Goal: Complete application form

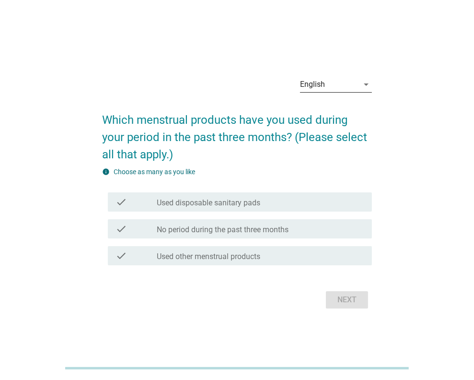
click at [326, 84] on div "English" at bounding box center [329, 84] width 58 height 15
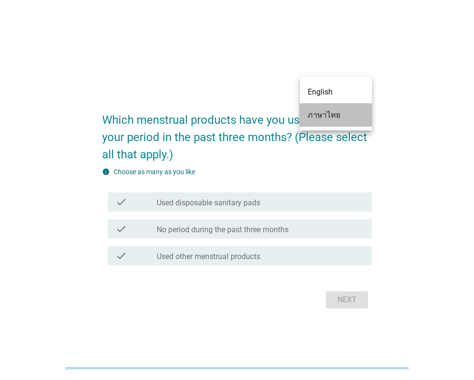
click at [329, 116] on div "ภาษาไทย" at bounding box center [336, 115] width 57 height 12
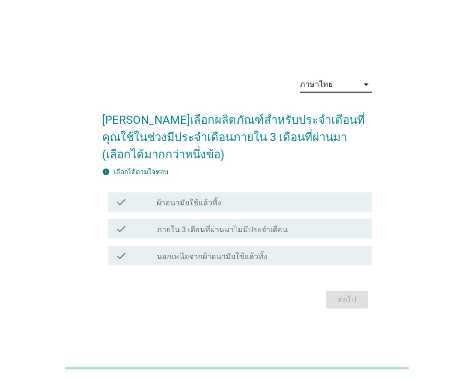
click at [216, 205] on label "ผ้าอนามัยใช้แล้วทิ้ง" at bounding box center [189, 203] width 65 height 10
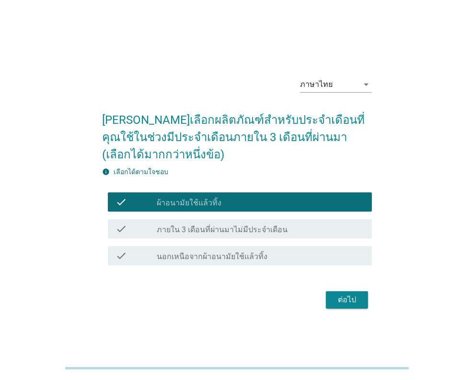
click at [341, 298] on div "ต่อไป" at bounding box center [347, 300] width 27 height 12
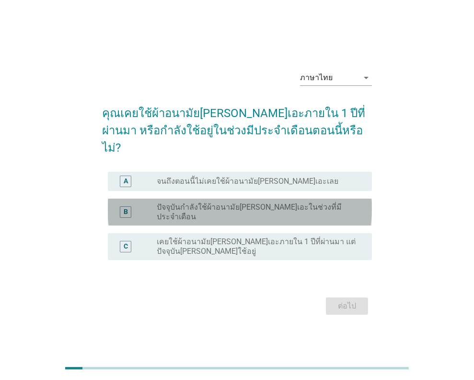
click at [200, 202] on label "ปัจจุบันกำลังใช้ผ้าอนามัย[PERSON_NAME]เอะในช่วงที่มีประจำเดือน" at bounding box center [257, 211] width 200 height 19
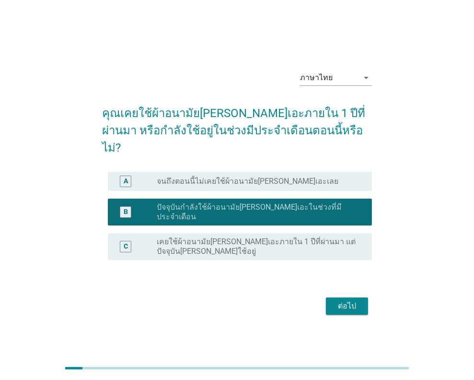
click at [349, 300] on div "ต่อไป" at bounding box center [347, 306] width 27 height 12
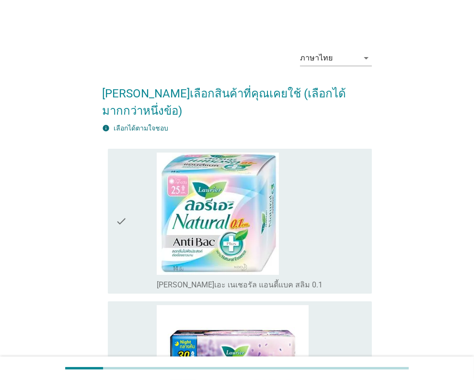
scroll to position [191, 0]
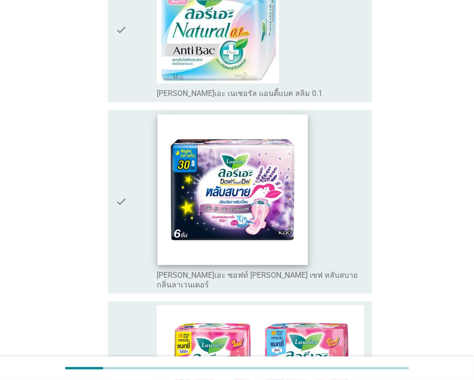
click at [286, 196] on img at bounding box center [233, 189] width 151 height 151
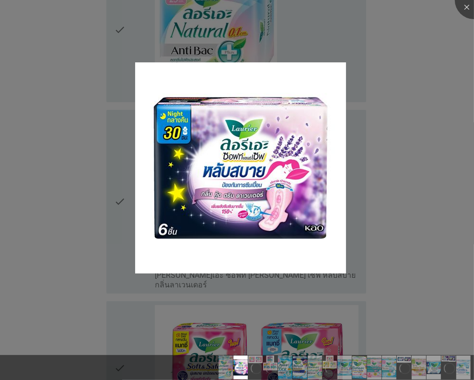
click at [446, 176] on div at bounding box center [237, 190] width 474 height 380
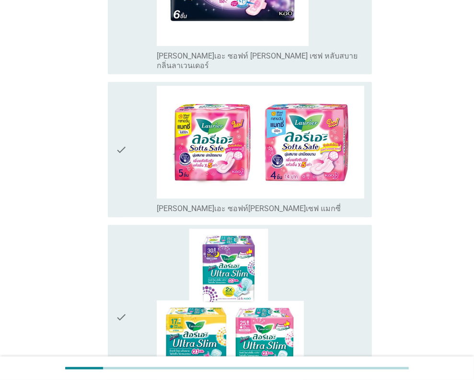
scroll to position [527, 0]
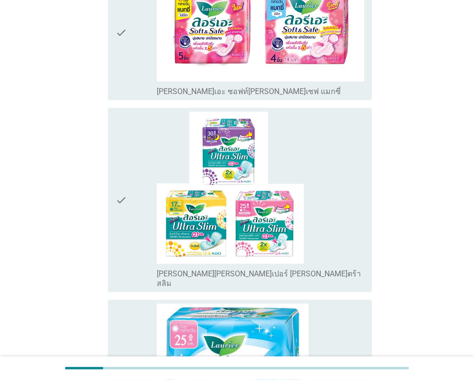
click at [115, 168] on div "check check_box_outline_blank [PERSON_NAME][PERSON_NAME]เปอร์ [PERSON_NAME]ตร้า…" at bounding box center [240, 200] width 264 height 184
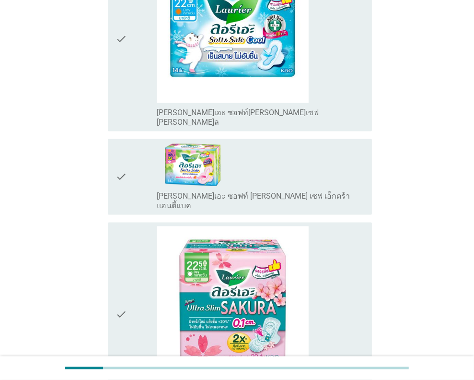
scroll to position [1486, 0]
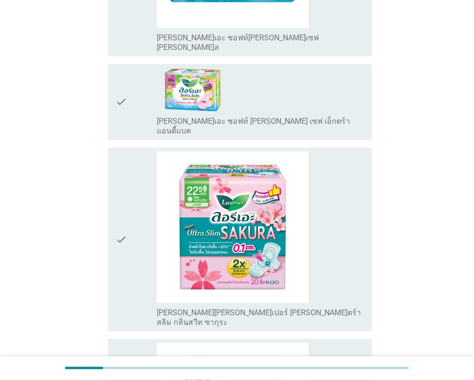
click at [120, 174] on icon "check" at bounding box center [122, 239] width 12 height 176
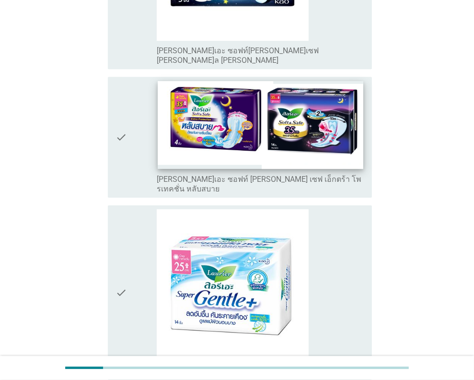
scroll to position [2392, 0]
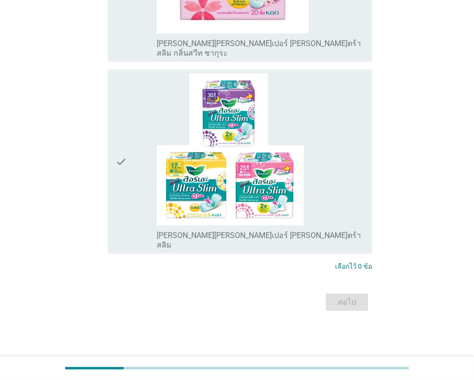
scroll to position [0, 0]
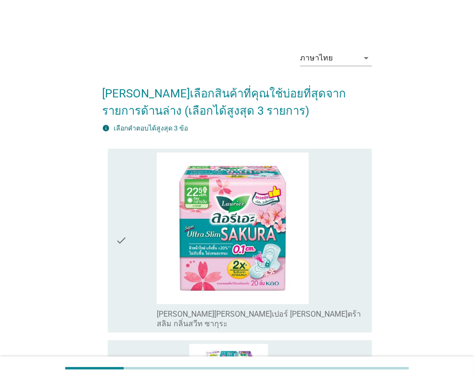
click at [430, 217] on div "ภาษาไทย arrow_drop_down [PERSON_NAME]เลือกสินค้าที่คุณใช้บ่อยที่สุดจากรายการด้า…" at bounding box center [237, 313] width 428 height 557
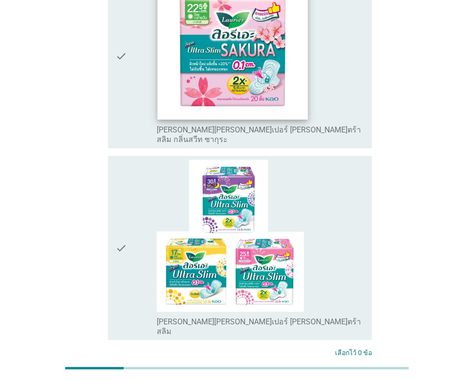
scroll to position [107, 0]
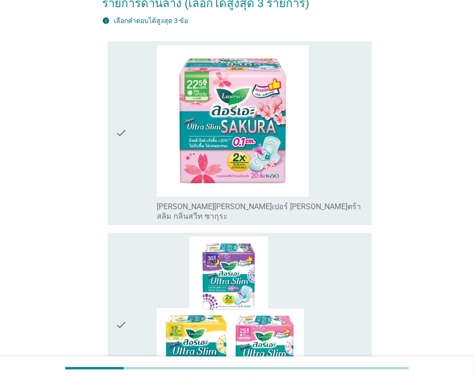
click at [124, 127] on icon "check" at bounding box center [122, 133] width 12 height 176
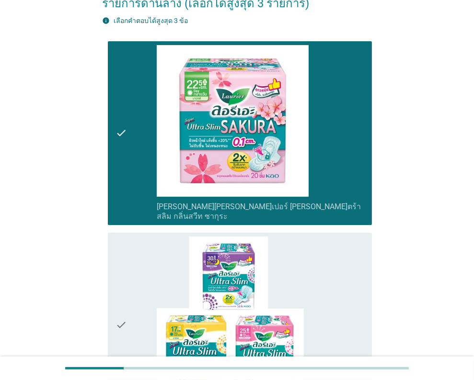
scroll to position [251, 0]
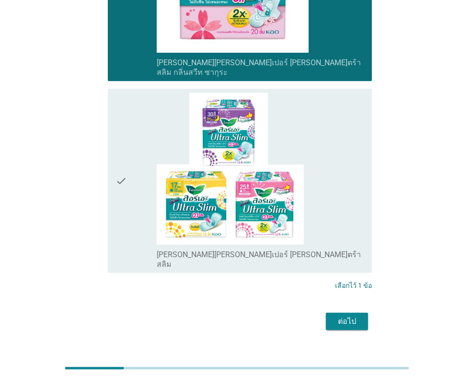
click at [128, 162] on div "check" at bounding box center [137, 181] width 42 height 176
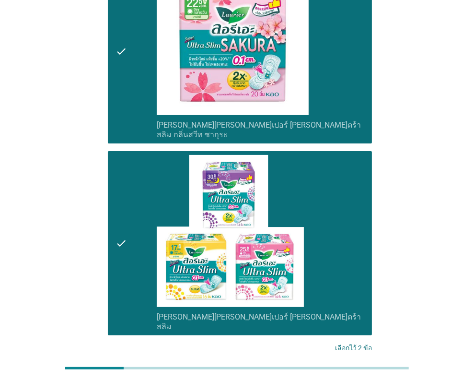
scroll to position [107, 0]
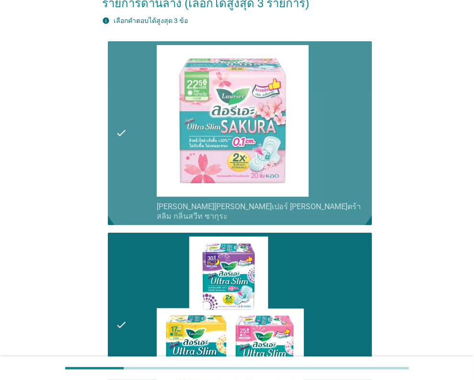
click at [119, 119] on icon "check" at bounding box center [122, 133] width 12 height 176
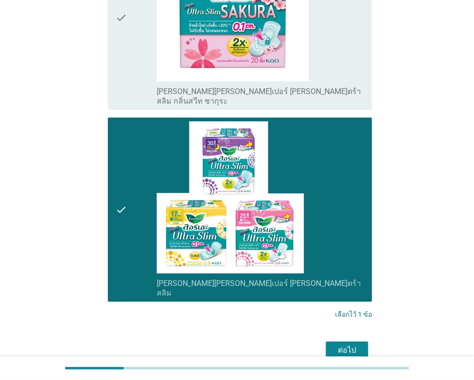
scroll to position [251, 0]
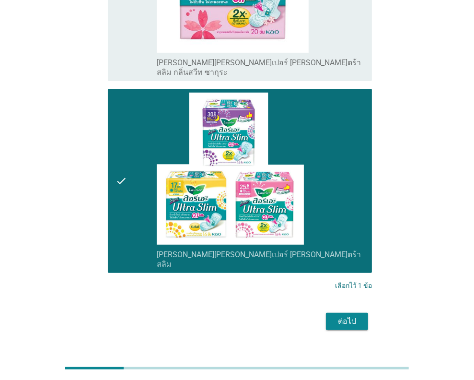
click at [350, 315] on div "ต่อไป" at bounding box center [347, 321] width 27 height 12
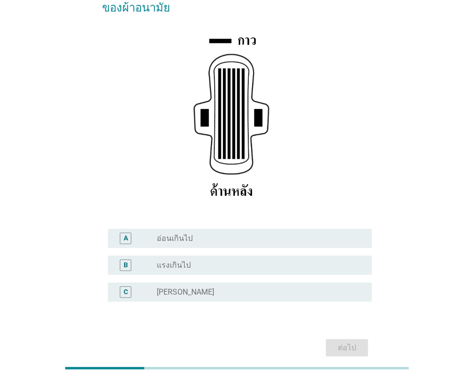
scroll to position [144, 0]
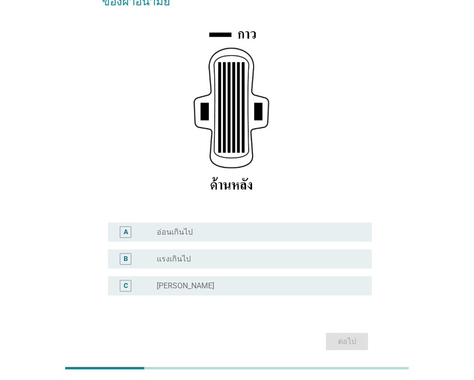
click at [180, 280] on div "radio_button_unchecked [PERSON_NAME]" at bounding box center [261, 286] width 208 height 12
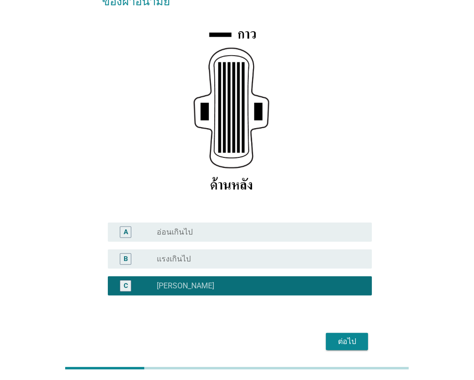
click at [335, 336] on div "ต่อไป" at bounding box center [347, 342] width 27 height 12
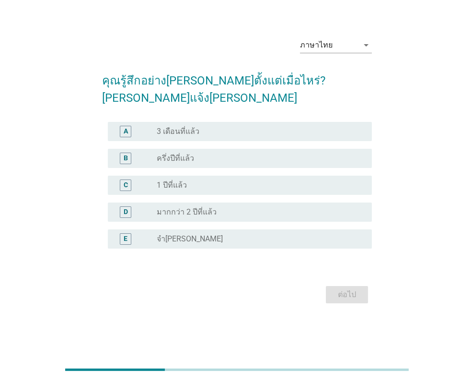
scroll to position [0, 0]
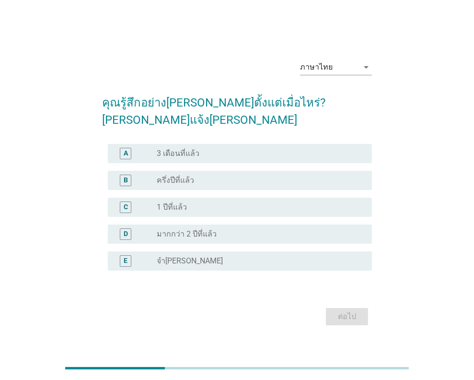
click at [187, 229] on label "มากกว่า 2 ปีที่แล้ว" at bounding box center [187, 234] width 60 height 10
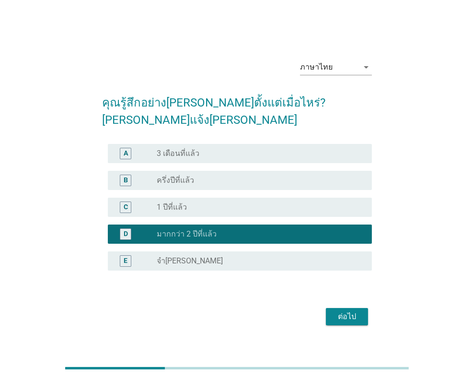
click at [337, 311] on div "ต่อไป" at bounding box center [347, 317] width 27 height 12
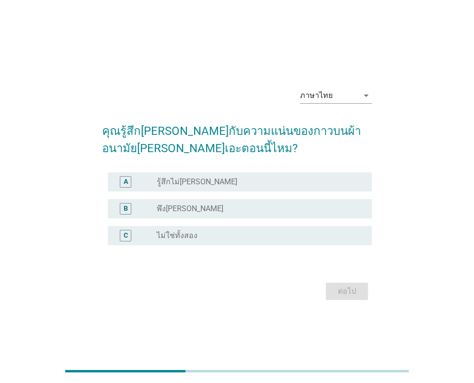
click at [189, 269] on form "คุณรู้สึก[PERSON_NAME]กับความแน่นของกาวบนผ้าอนามัย[PERSON_NAME]เอะตอนนี้ไหม? A …" at bounding box center [237, 208] width 270 height 190
click at [173, 204] on label "พึง[PERSON_NAME]" at bounding box center [190, 209] width 67 height 10
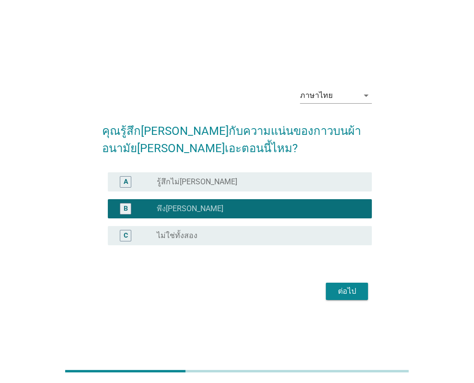
click at [347, 292] on div "ต่อไป" at bounding box center [347, 291] width 27 height 12
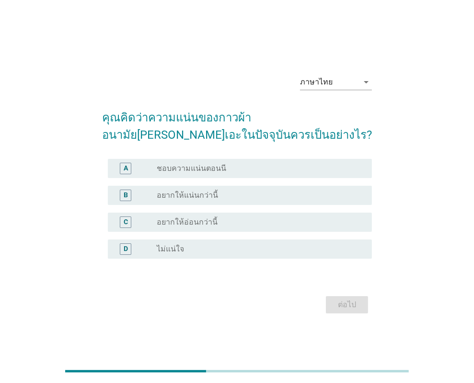
click at [427, 145] on div "ภาษาไทย arrow_drop_down คุณคิดว่าความแน่นของกาวผ้าอนามัย[PERSON_NAME]เอะในปัจจุ…" at bounding box center [237, 191] width 428 height 265
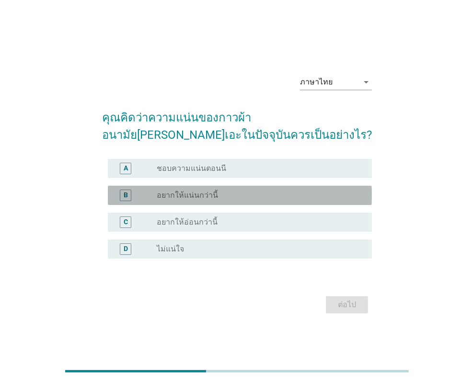
click at [217, 199] on div "radio_button_unchecked อยากให้แน่นกว่านี้" at bounding box center [257, 195] width 200 height 10
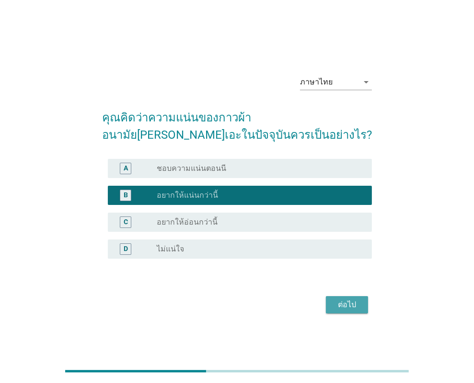
click at [349, 307] on div "ต่อไป" at bounding box center [347, 305] width 27 height 12
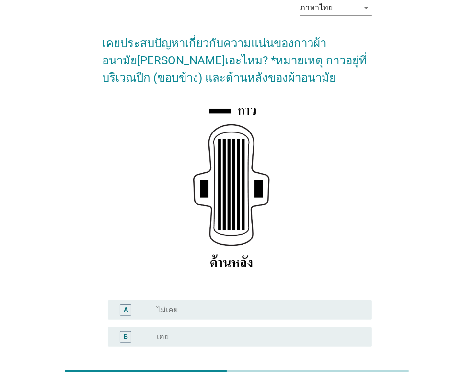
scroll to position [137, 0]
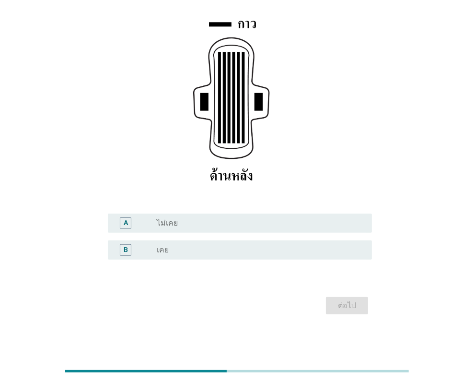
click at [181, 246] on div "radio_button_unchecked เคย" at bounding box center [257, 250] width 200 height 10
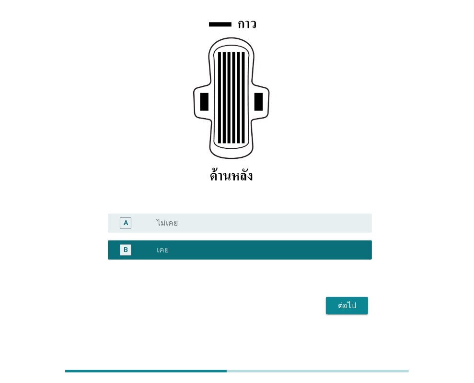
click at [357, 310] on div "ต่อไป" at bounding box center [347, 306] width 27 height 12
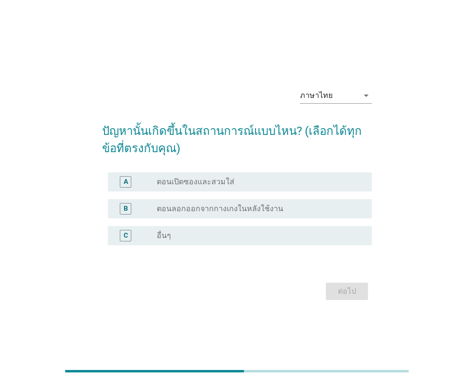
click at [229, 184] on label "ตอนเปิดซองและสวมใส่" at bounding box center [196, 182] width 78 height 10
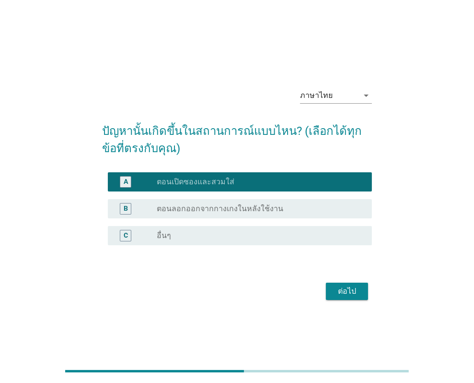
click at [350, 288] on div "ต่อไป" at bounding box center [347, 291] width 27 height 12
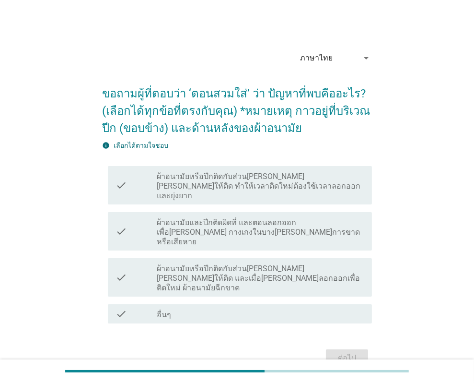
click at [423, 153] on div "ภาษาไทย arrow_drop_down ขอถามผู้ที่ตอบว่า ‘ตอนสวมใส่’ ว่า ปัญหาที่พบคืออะไร? (เ…" at bounding box center [237, 206] width 428 height 342
click at [432, 214] on div "ภาษาไทย arrow_drop_down ขอถามผู้ที่ตอบว่า ‘ตอนสวมใส่’ ว่า ปัญหาที่พบคืออะไร? (เ…" at bounding box center [237, 206] width 428 height 342
click at [315, 182] on label "ผ้าอนามัยหรือปีกติดกับส่วน[PERSON_NAME][PERSON_NAME]ให้ติด ทำให้เวลาติดใหม่ต้อง…" at bounding box center [261, 186] width 208 height 29
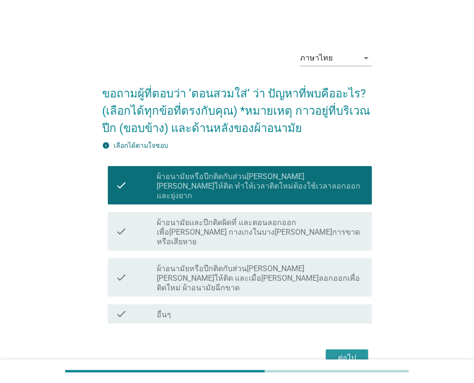
click at [357, 352] on div "ต่อไป" at bounding box center [347, 358] width 27 height 12
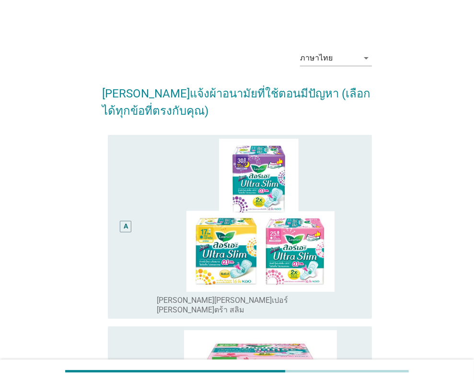
click at [395, 138] on div "ภาษาไทย arrow_drop_down [PERSON_NAME]แจ้งผ้าอนามัยที่ใช้ตอนมีปัญหา (เลือกได้ทุก…" at bounding box center [237, 318] width 428 height 567
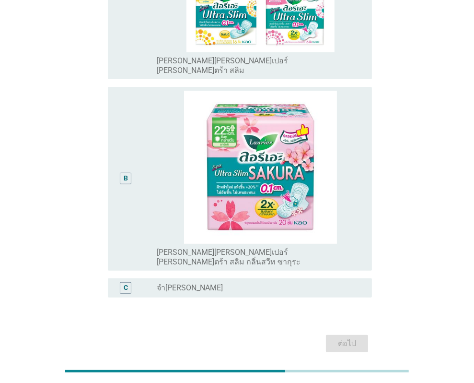
scroll to position [95, 0]
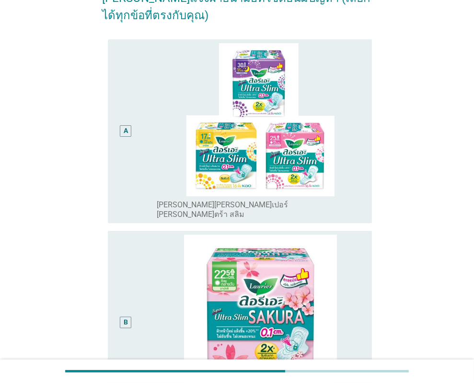
click at [129, 125] on div "A" at bounding box center [126, 131] width 12 height 12
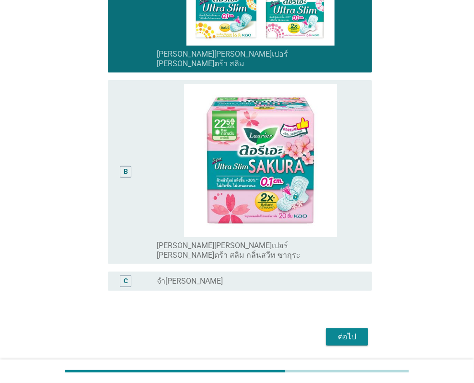
scroll to position [258, 0]
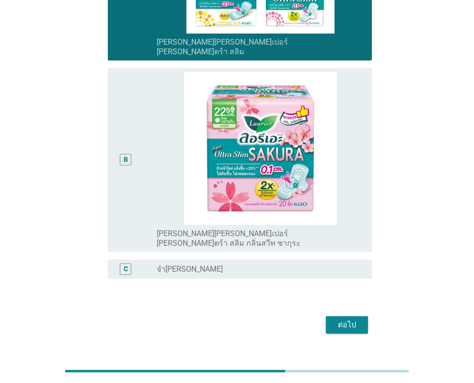
click at [350, 319] on div "ต่อไป" at bounding box center [347, 325] width 27 height 12
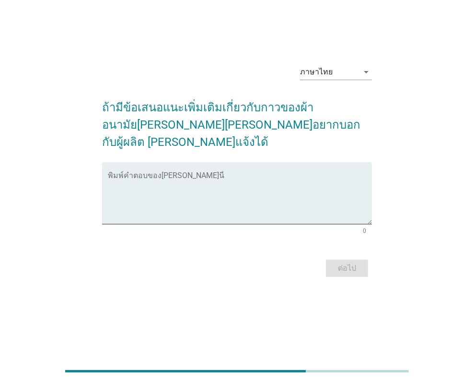
scroll to position [0, 0]
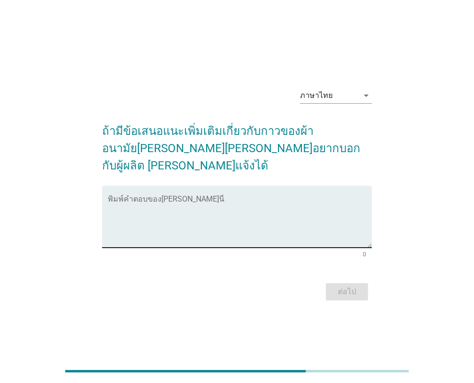
click at [214, 219] on textarea "พิมพ์คำตอบของคุณ ที่นี่" at bounding box center [240, 222] width 264 height 50
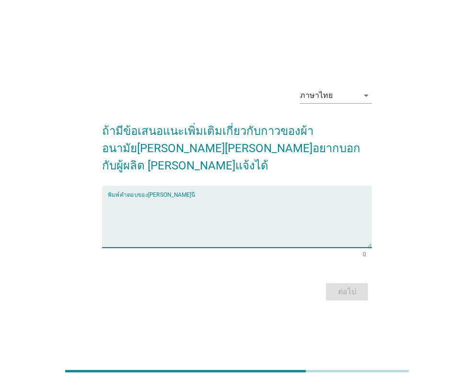
click at [146, 212] on textarea "พิมพ์คำตอบของคุณ ที่นี่" at bounding box center [240, 222] width 264 height 50
click at [190, 197] on textarea "พิมพ์คำตอบของคุณ ที่นี่" at bounding box center [240, 222] width 264 height 50
type textarea "ผ้าอนามัยห่อตัว กาวไม่สนิทกับกางเกงใน"
click at [345, 286] on div "ต่อไป" at bounding box center [347, 292] width 27 height 12
